Goal: Navigation & Orientation: Find specific page/section

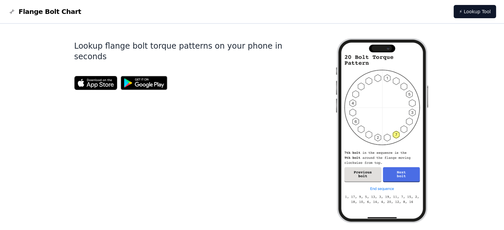
scroll to position [223, 0]
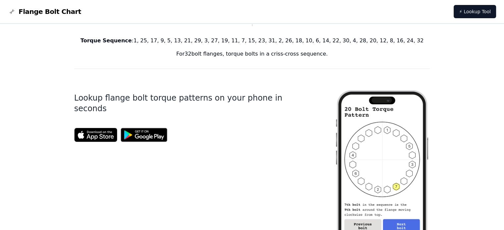
click at [50, 14] on span "Flange Bolt Chart" at bounding box center [50, 11] width 63 height 9
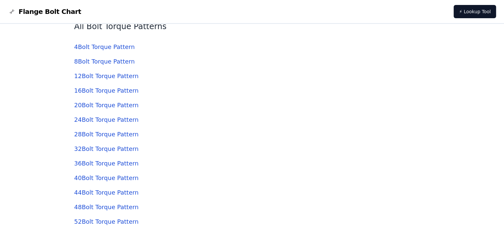
scroll to position [1657, 0]
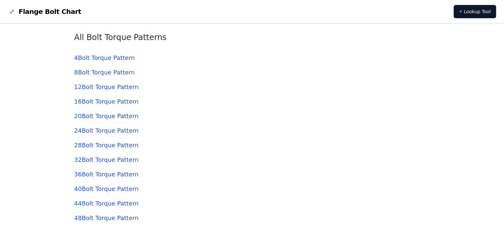
click at [88, 70] on link "8 Bolt Torque Pattern" at bounding box center [104, 72] width 61 height 7
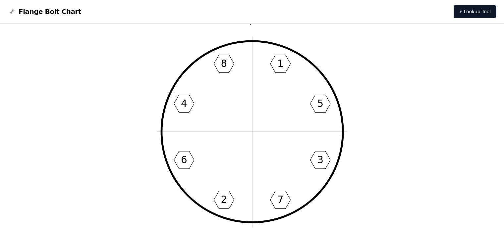
scroll to position [33, 0]
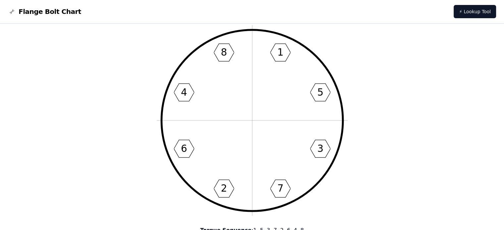
click at [29, 9] on span "Flange Bolt Chart" at bounding box center [50, 11] width 63 height 9
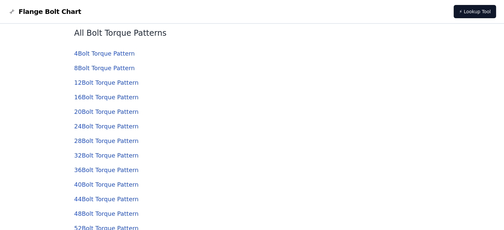
scroll to position [1657, 0]
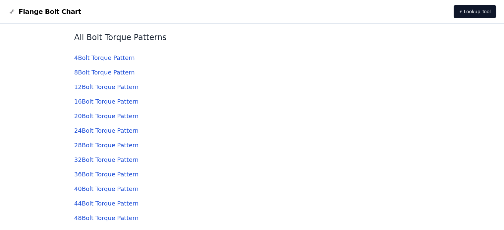
scroll to position [33, 0]
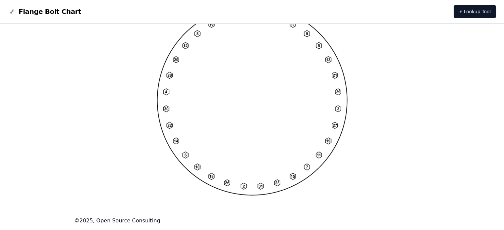
scroll to position [223, 0]
